Goal: Information Seeking & Learning: Learn about a topic

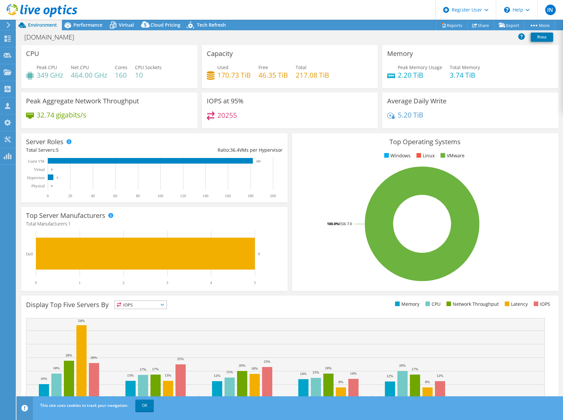
select select "USD"
click at [91, 25] on span "Performance" at bounding box center [87, 25] width 29 height 6
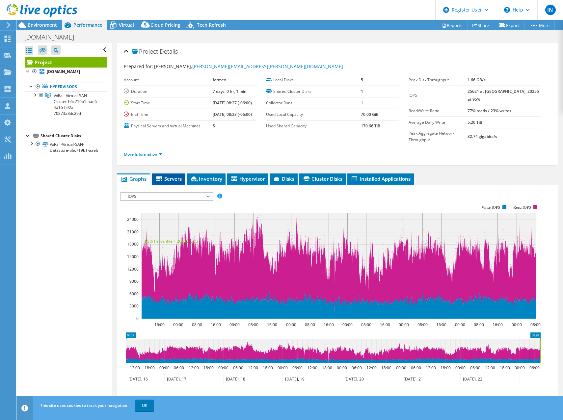
click at [170, 175] on span "Servers" at bounding box center [168, 178] width 26 height 7
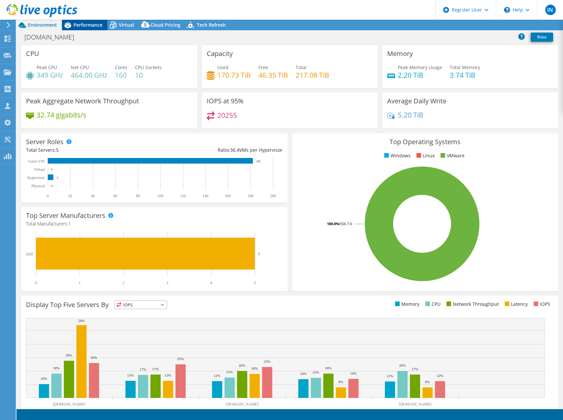
click at [85, 26] on span "Performance" at bounding box center [87, 25] width 29 height 6
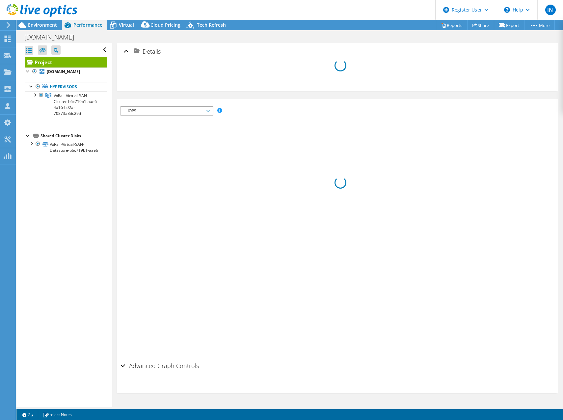
select select "USD"
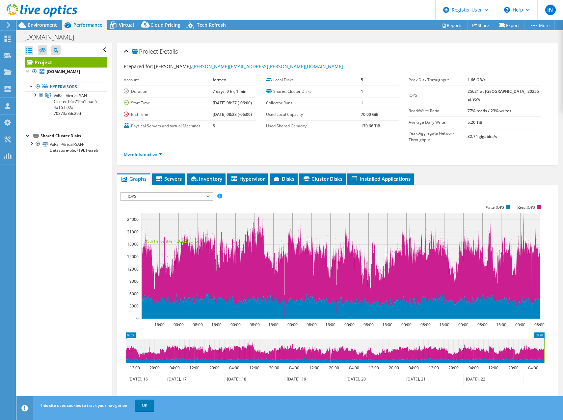
click at [215, 105] on b "[DATE] 08:27 (-06:00)" at bounding box center [232, 103] width 39 height 6
click at [202, 175] on span "Inventory" at bounding box center [206, 178] width 32 height 7
